Goal: Task Accomplishment & Management: Manage account settings

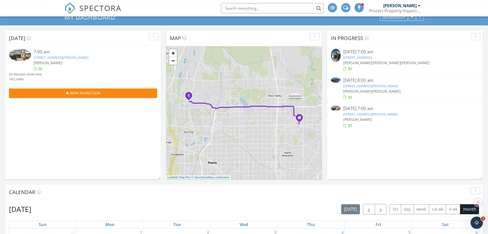
scroll to position [32, 0]
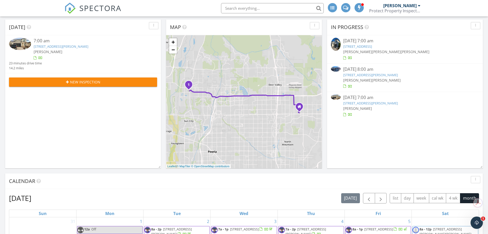
click at [83, 49] on div "10308 W Albert Ln , Peoria, AZ 85382" at bounding box center [89, 46] width 111 height 5
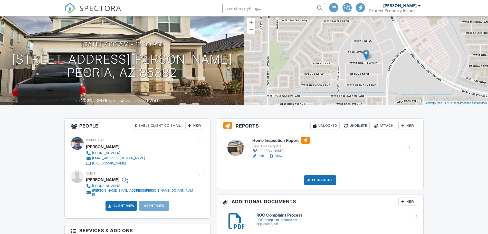
click at [261, 156] on link "Edit" at bounding box center [259, 156] width 12 height 5
